Goal: Task Accomplishment & Management: Use online tool/utility

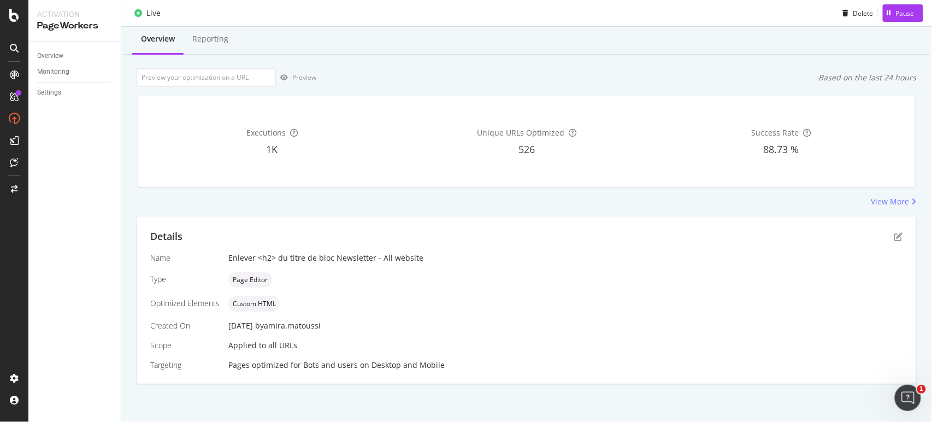
scroll to position [28, 0]
click at [894, 235] on icon "pen-to-square" at bounding box center [898, 236] width 9 height 9
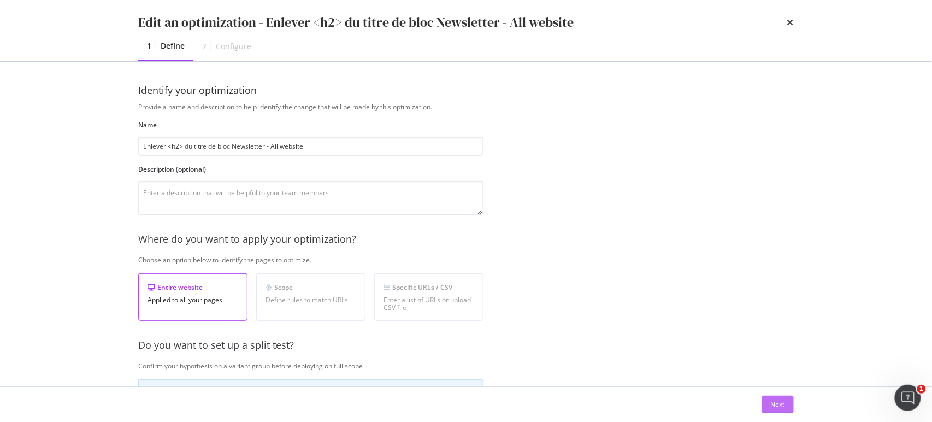
click at [783, 398] on div "Next" at bounding box center [778, 404] width 14 height 16
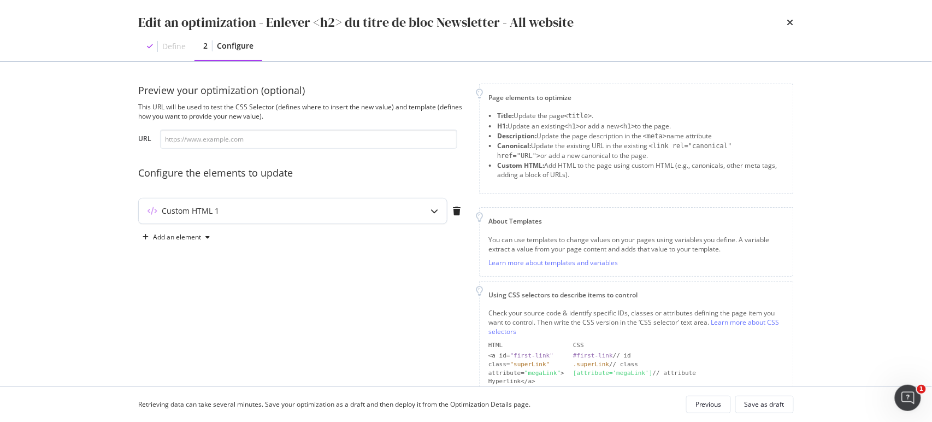
click at [411, 218] on div "Custom HTML 1" at bounding box center [293, 210] width 308 height 25
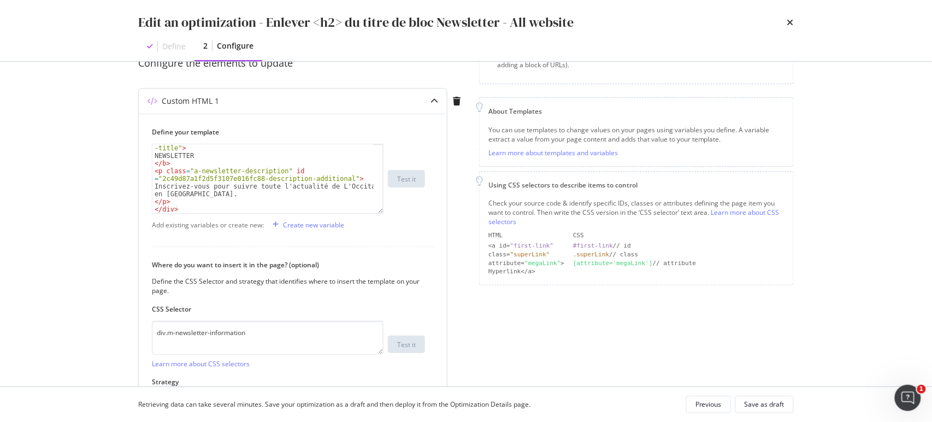
scroll to position [15, 0]
click at [791, 25] on icon "times" at bounding box center [790, 22] width 7 height 9
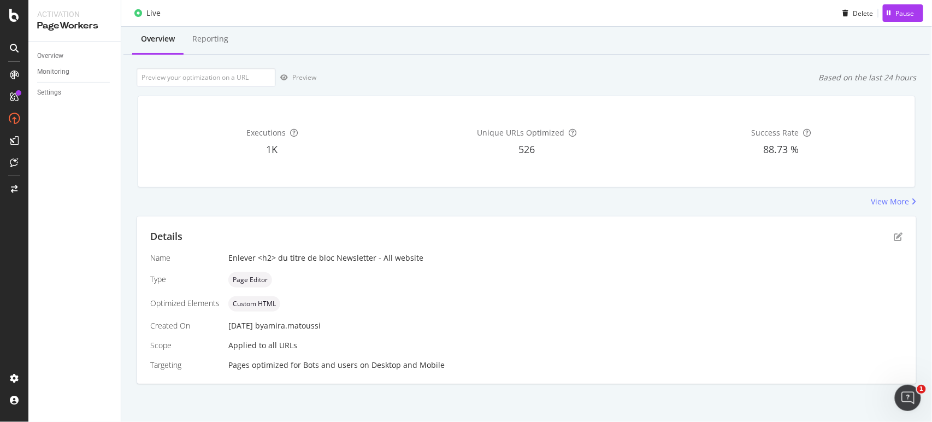
scroll to position [0, 0]
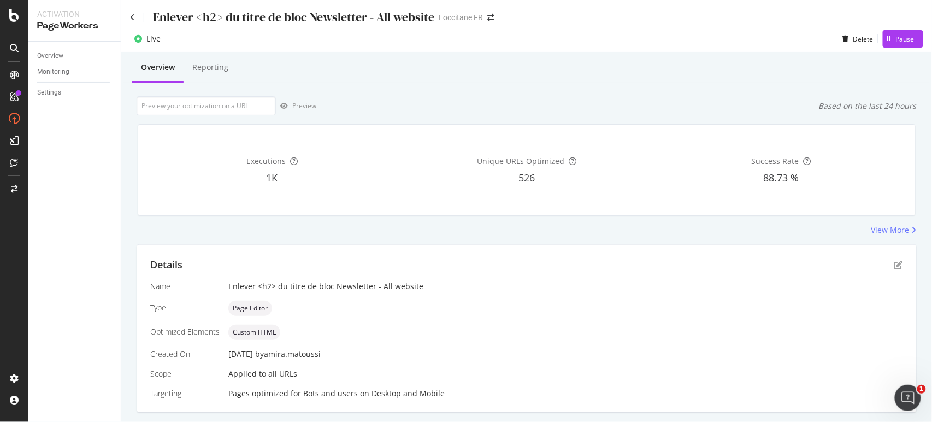
click at [129, 18] on div "Enlever <h2> du titre de bloc Newsletter - All website Loccitane FR" at bounding box center [526, 13] width 811 height 26
click at [132, 18] on icon at bounding box center [132, 18] width 5 height 8
